Goal: Information Seeking & Learning: Learn about a topic

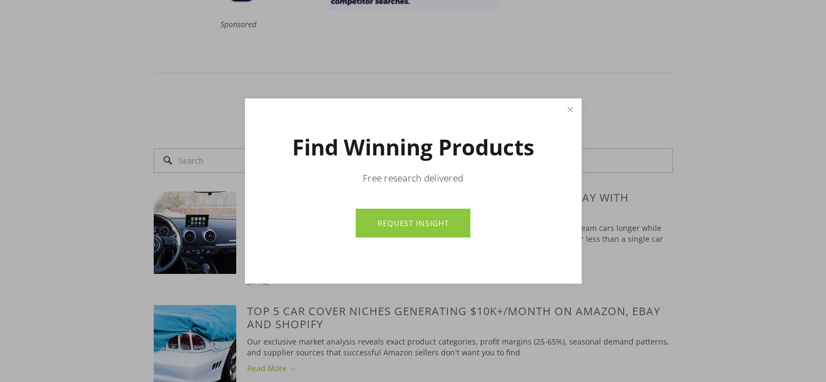
scroll to position [604, 0]
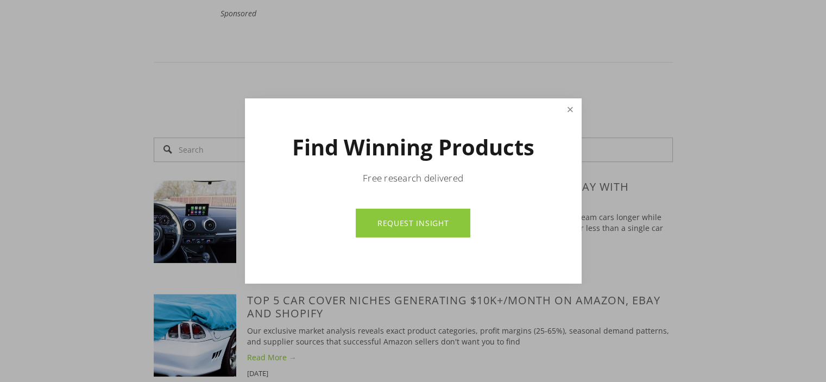
click at [564, 110] on link "Close" at bounding box center [569, 109] width 19 height 19
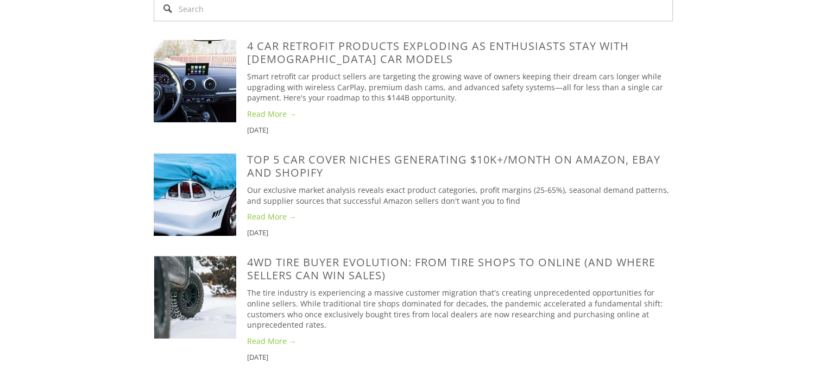
scroll to position [789, 0]
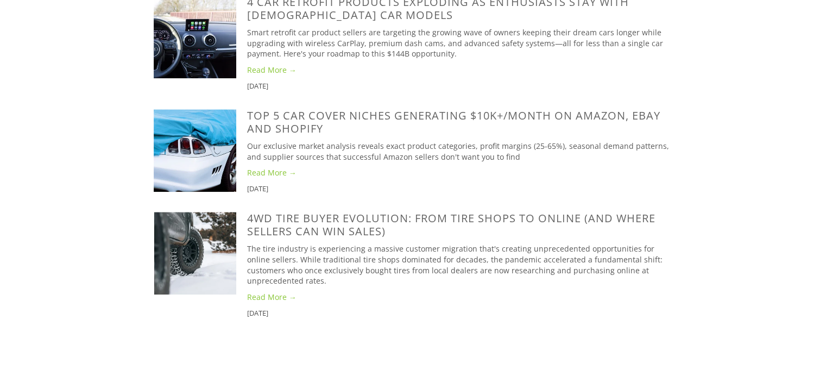
click at [576, 91] on div "Sep 27, 2025 4 Car Retrofit Products Exploding as Enthusiasts Stay With 8+ Year…" at bounding box center [460, 43] width 426 height 95
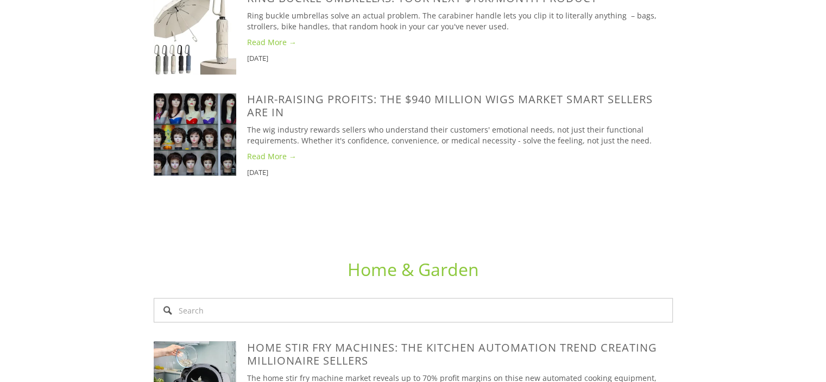
scroll to position [1876, 0]
click at [232, 75] on img at bounding box center [195, 33] width 83 height 83
